Goal: Task Accomplishment & Management: Manage account settings

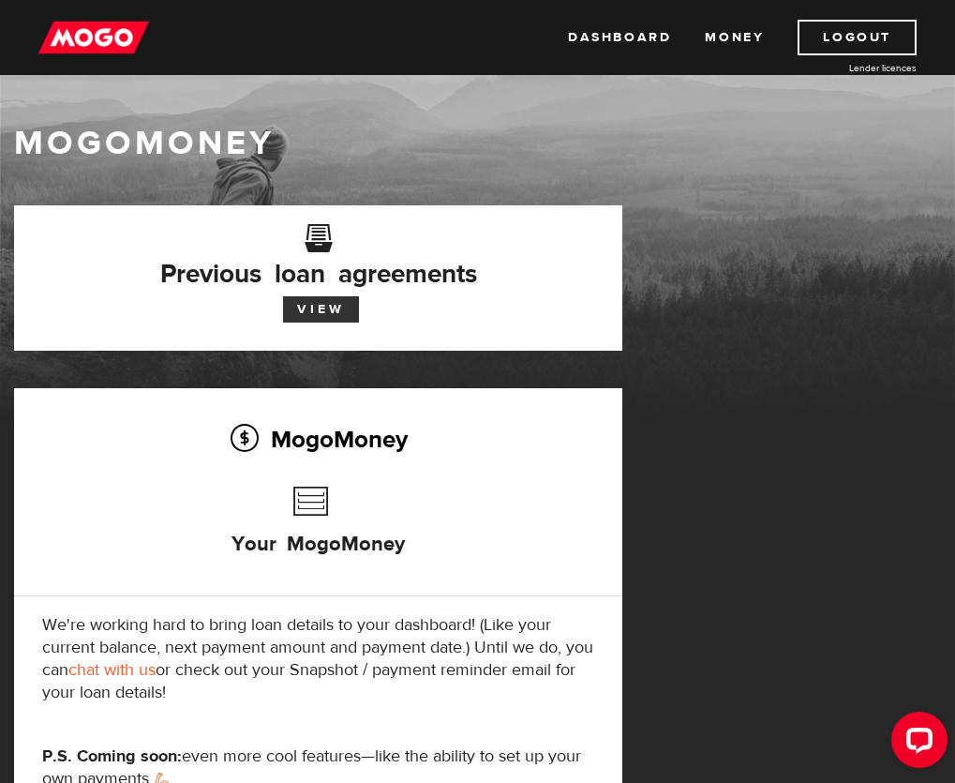
click at [359, 296] on link "View" at bounding box center [321, 309] width 76 height 26
